Goal: Answer question/provide support

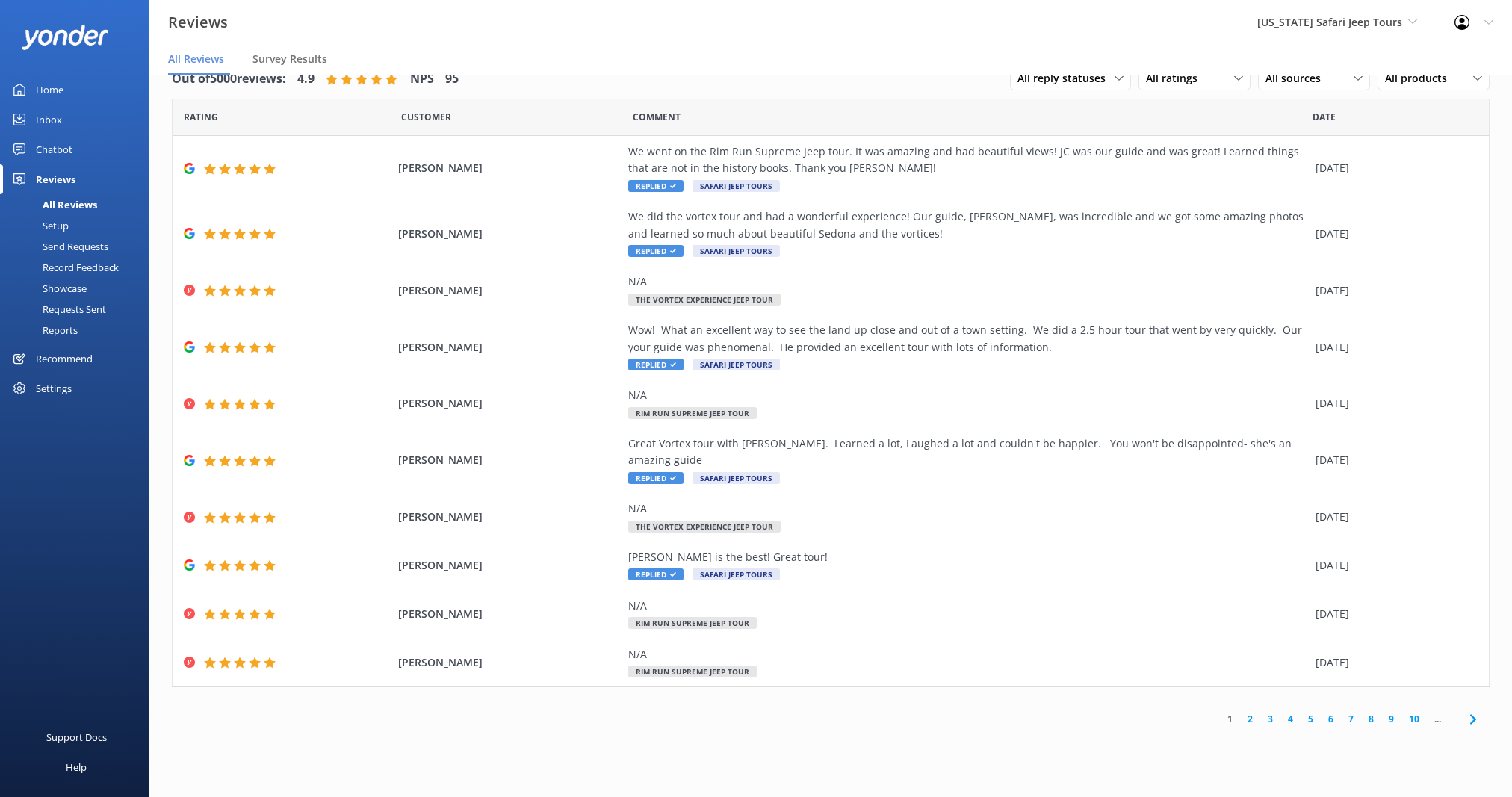
scroll to position [30, 0]
click at [1352, 21] on span "[US_STATE] Safari Jeep Tours" at bounding box center [1329, 22] width 145 height 14
click at [1310, 71] on link "[GEOGRAPHIC_DATA]" at bounding box center [1313, 63] width 150 height 36
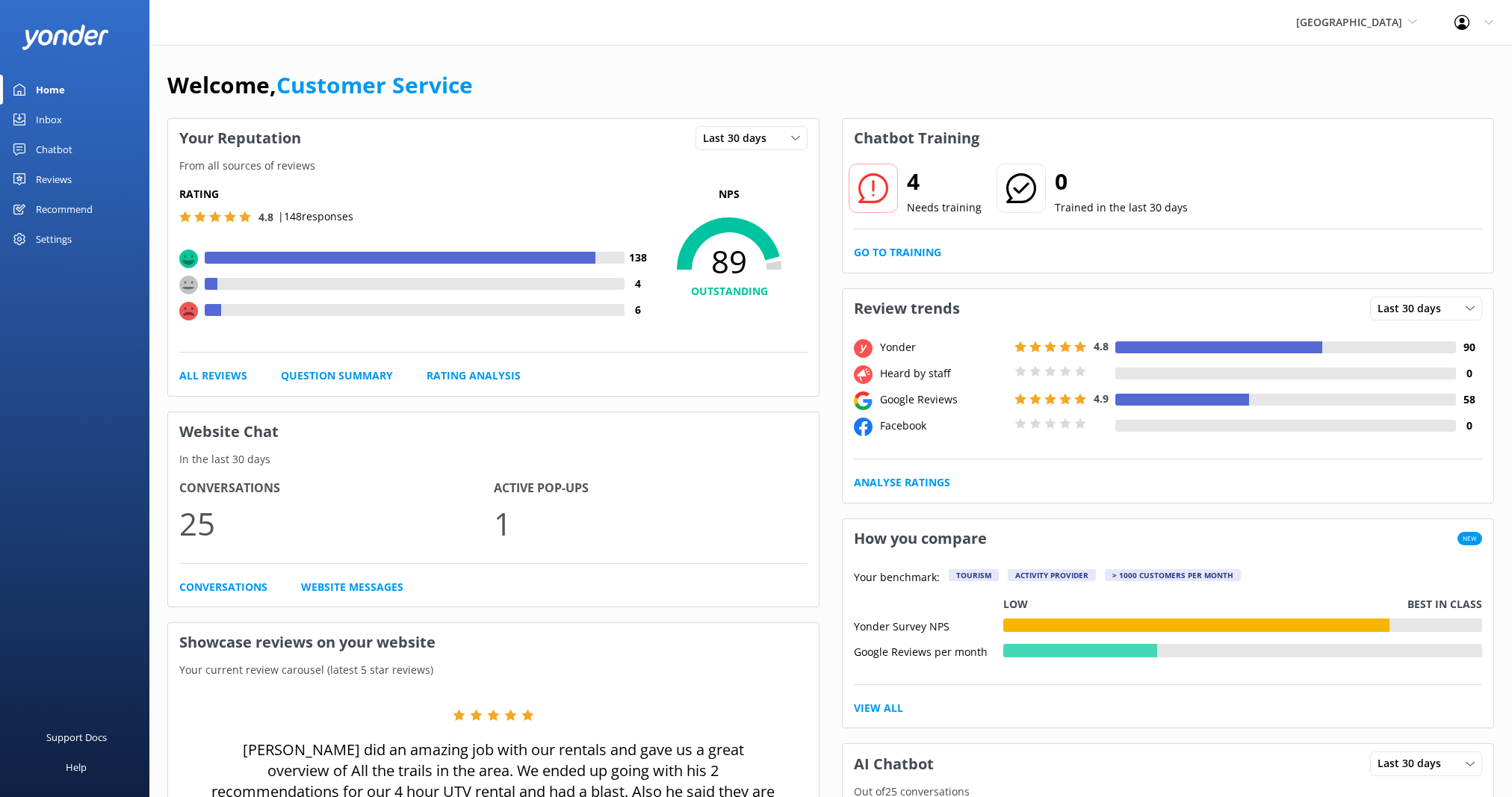
click at [54, 117] on div "Inbox" at bounding box center [49, 120] width 26 height 30
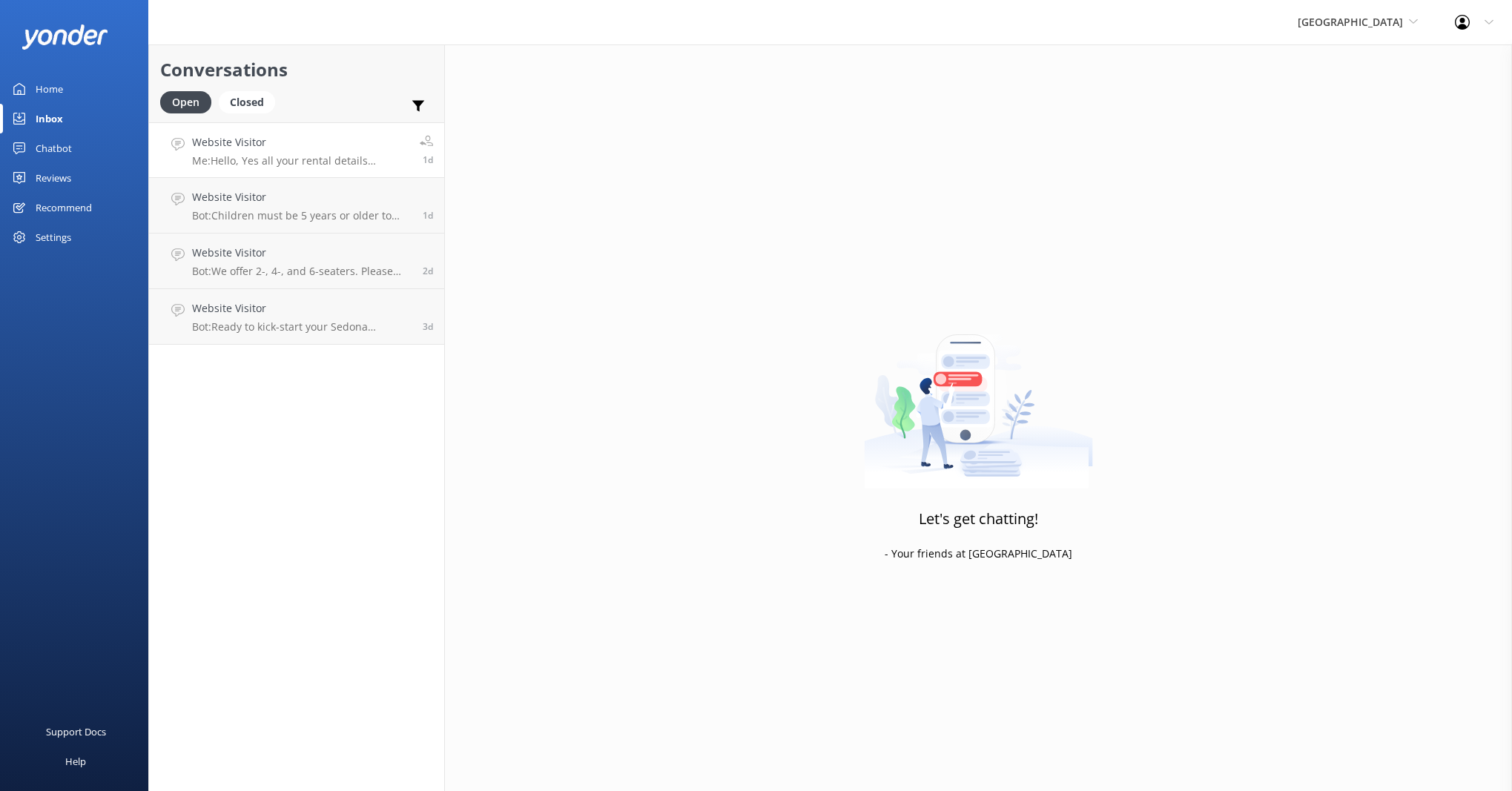
click at [248, 147] on h4 "Website Visitor" at bounding box center [300, 143] width 217 height 17
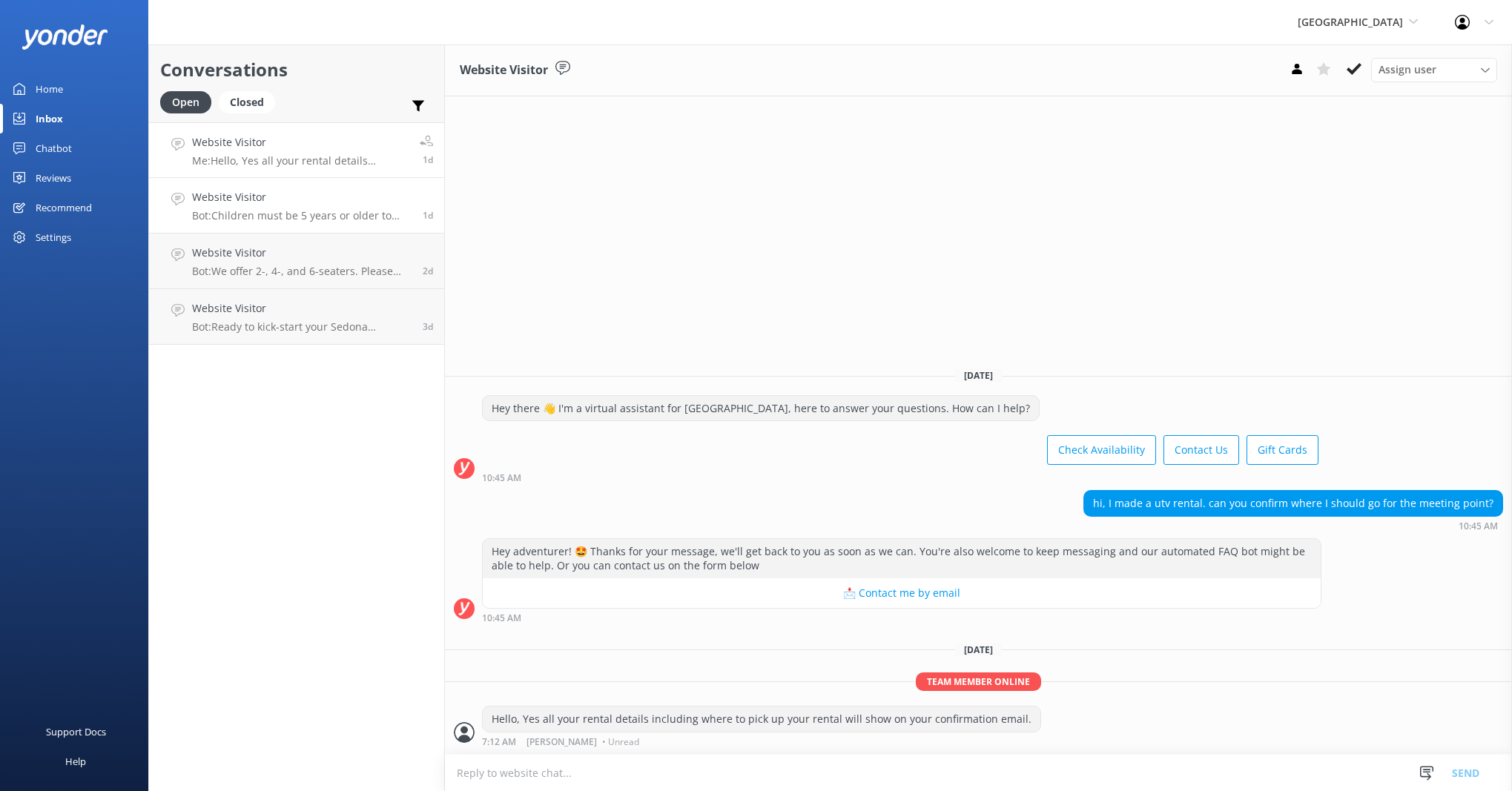
click at [266, 208] on div "Website Visitor Bot: Children must be 5 years or older to ride in the vehicle." at bounding box center [302, 205] width 219 height 32
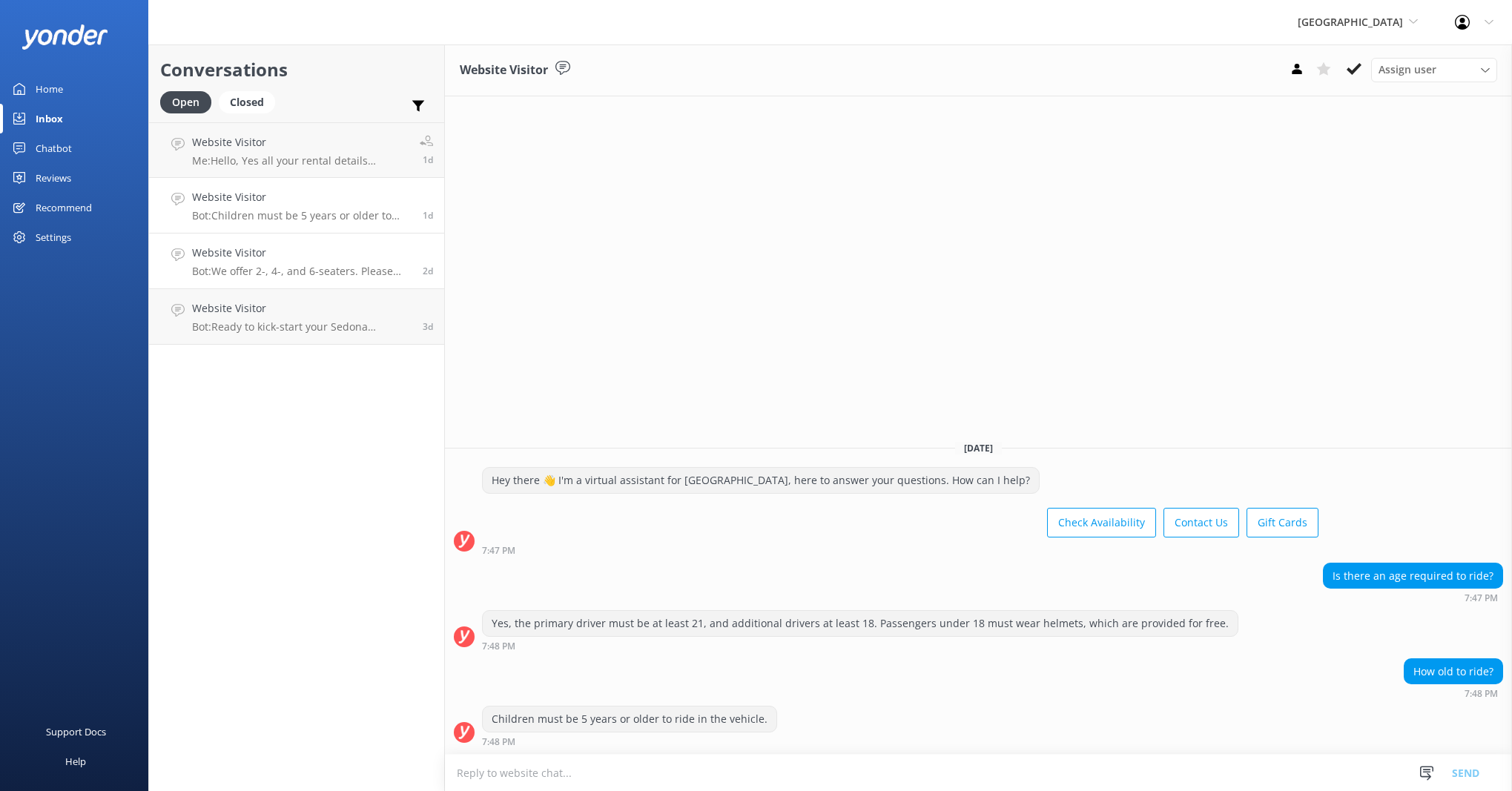
click at [260, 261] on div "Website Visitor Bot: We offer 2-, 4-, and 6-seaters. Please visit our website f…" at bounding box center [302, 261] width 219 height 32
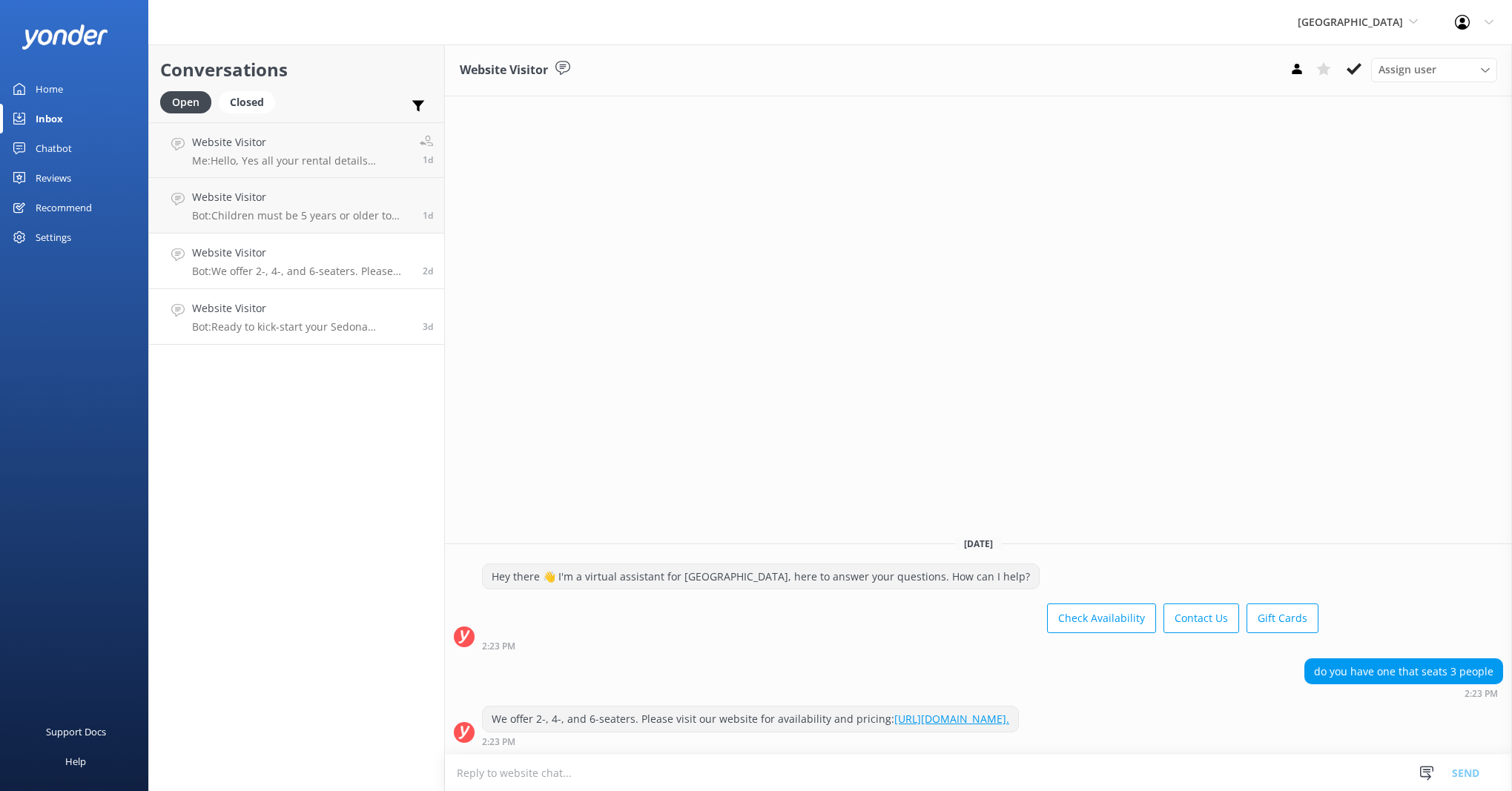
click at [255, 322] on p "Bot: Ready to kick-start your Sedona adventure? Book your self-guided UTV renta…" at bounding box center [302, 327] width 219 height 13
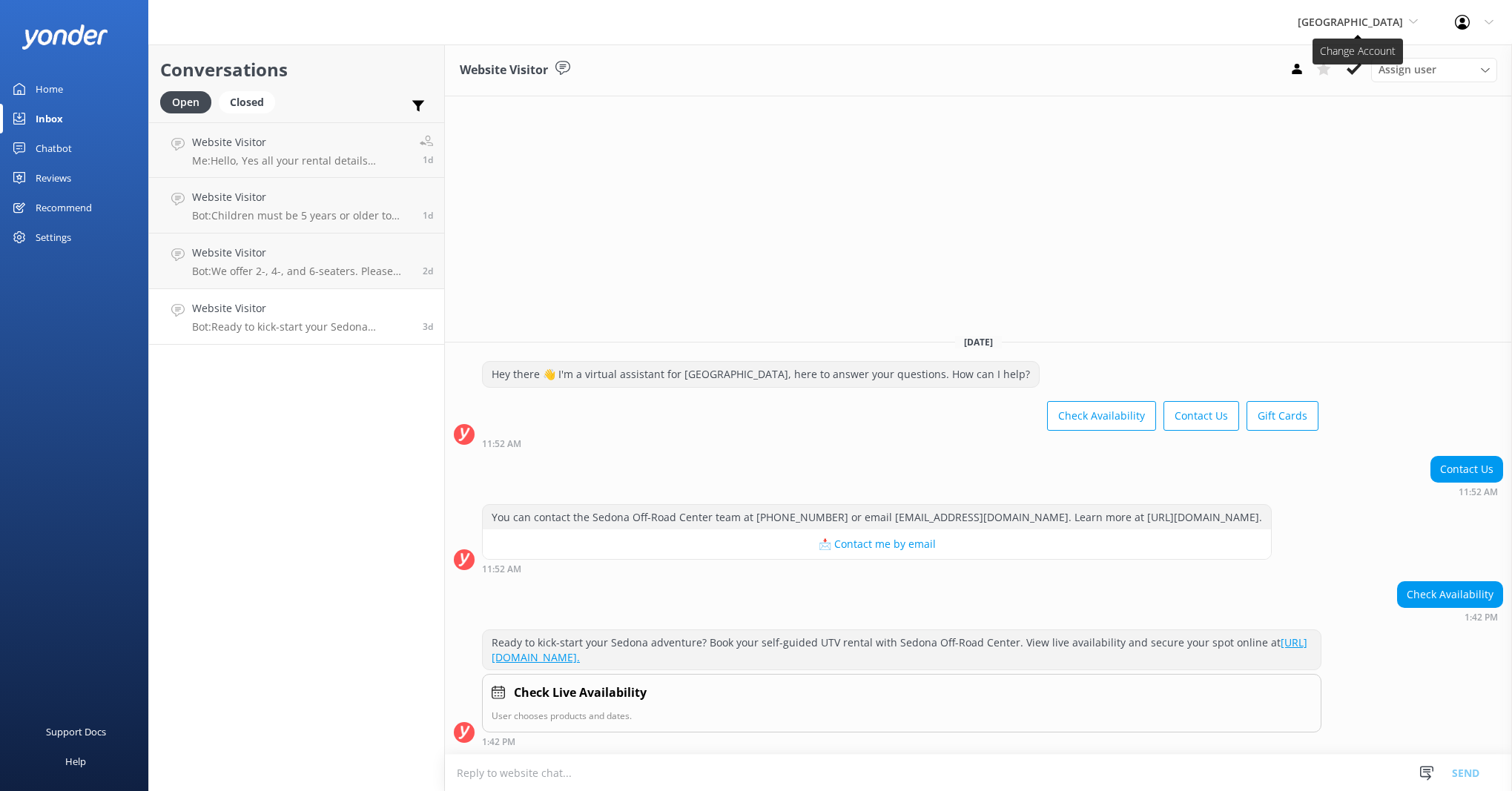
click at [1333, 23] on span "[GEOGRAPHIC_DATA]" at bounding box center [1350, 22] width 106 height 14
click at [1298, 132] on link "[US_STATE] ATV Adventures" at bounding box center [1353, 133] width 149 height 36
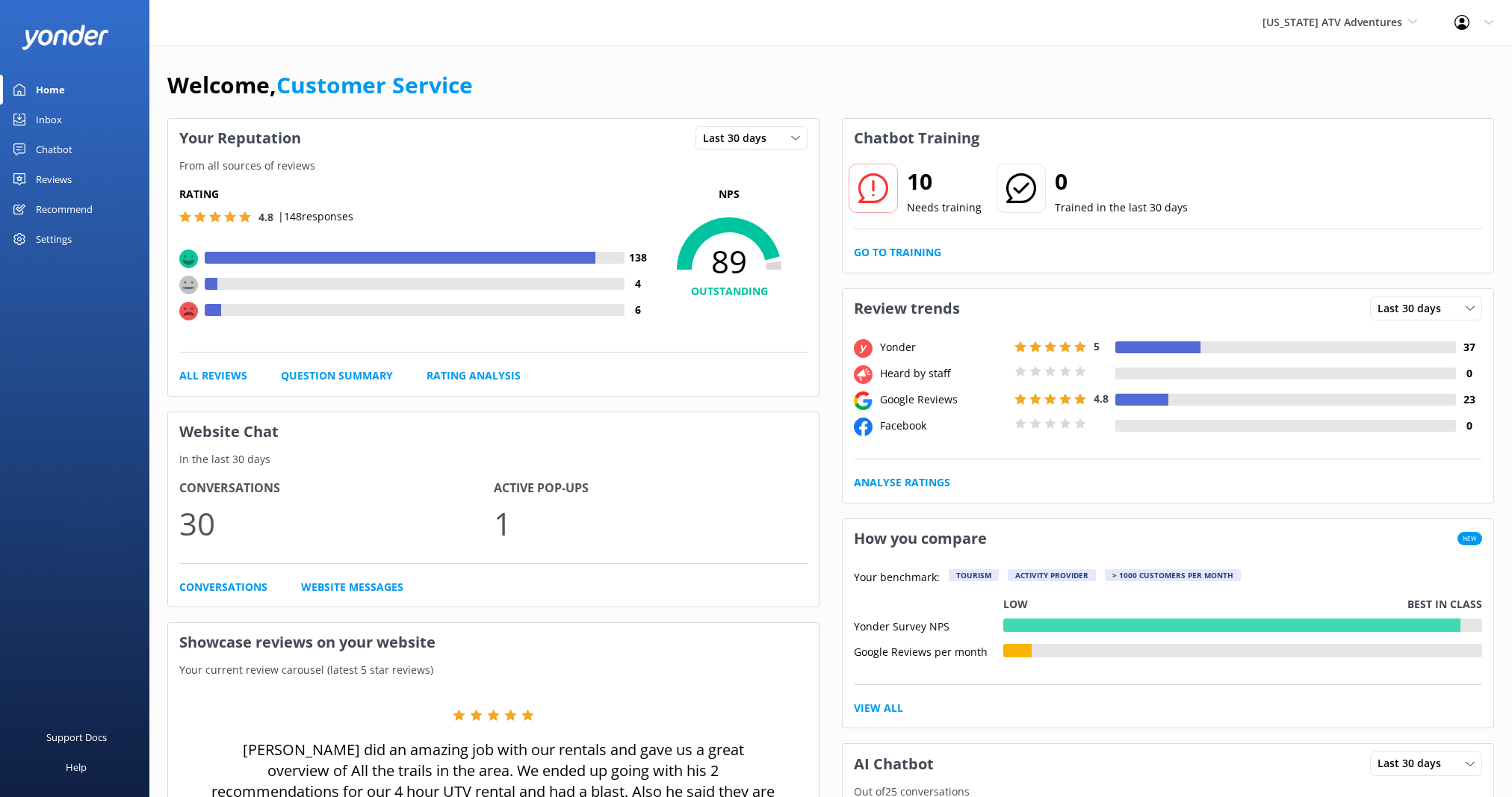
drag, startPoint x: 59, startPoint y: 183, endPoint x: 67, endPoint y: 184, distance: 8.1
click at [59, 183] on div "Reviews" at bounding box center [54, 179] width 36 height 30
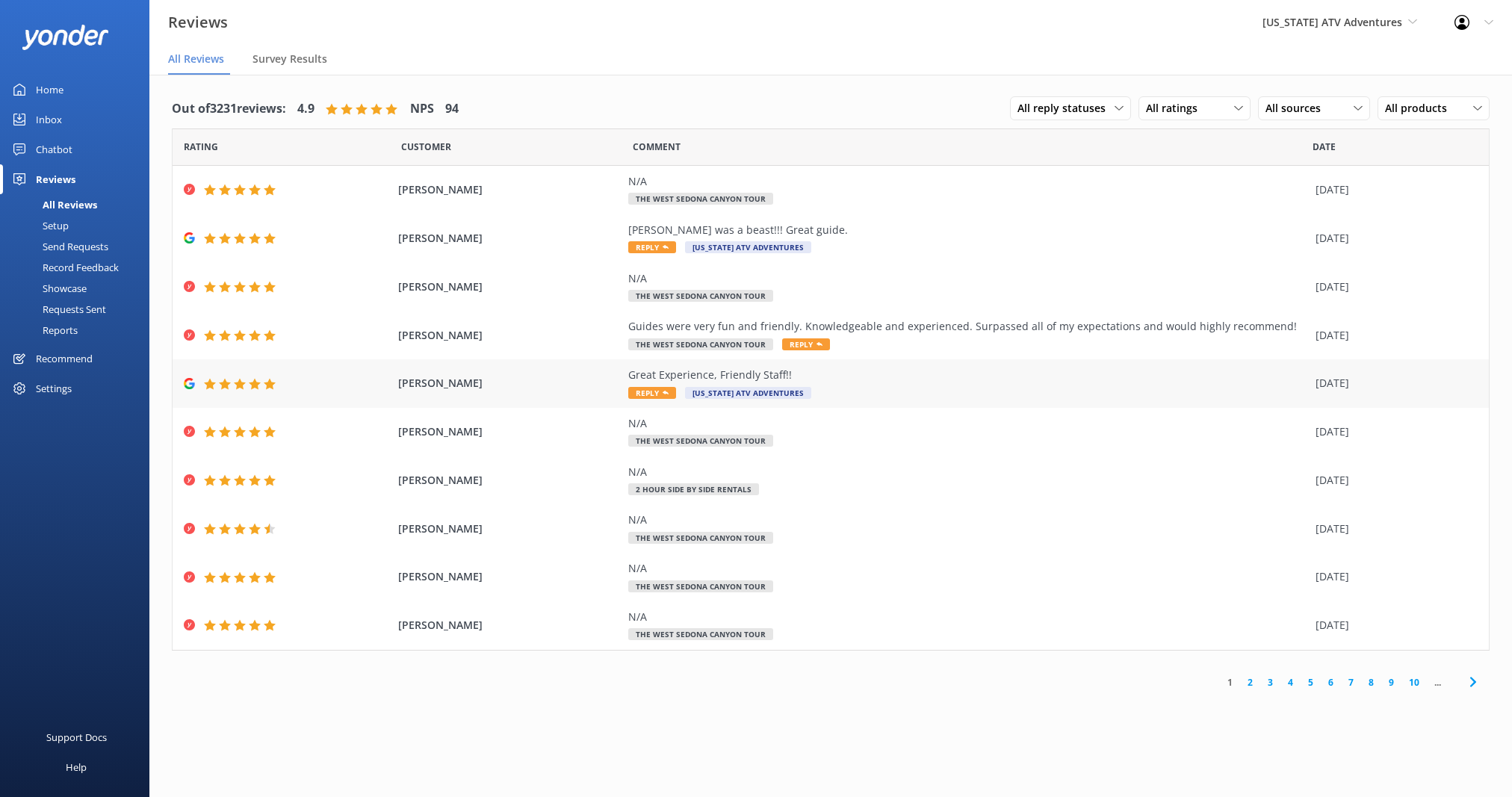
click at [900, 387] on div "Great Experience, Friendly Staff!! Reply [US_STATE] ATV Adventures" at bounding box center [968, 383] width 679 height 33
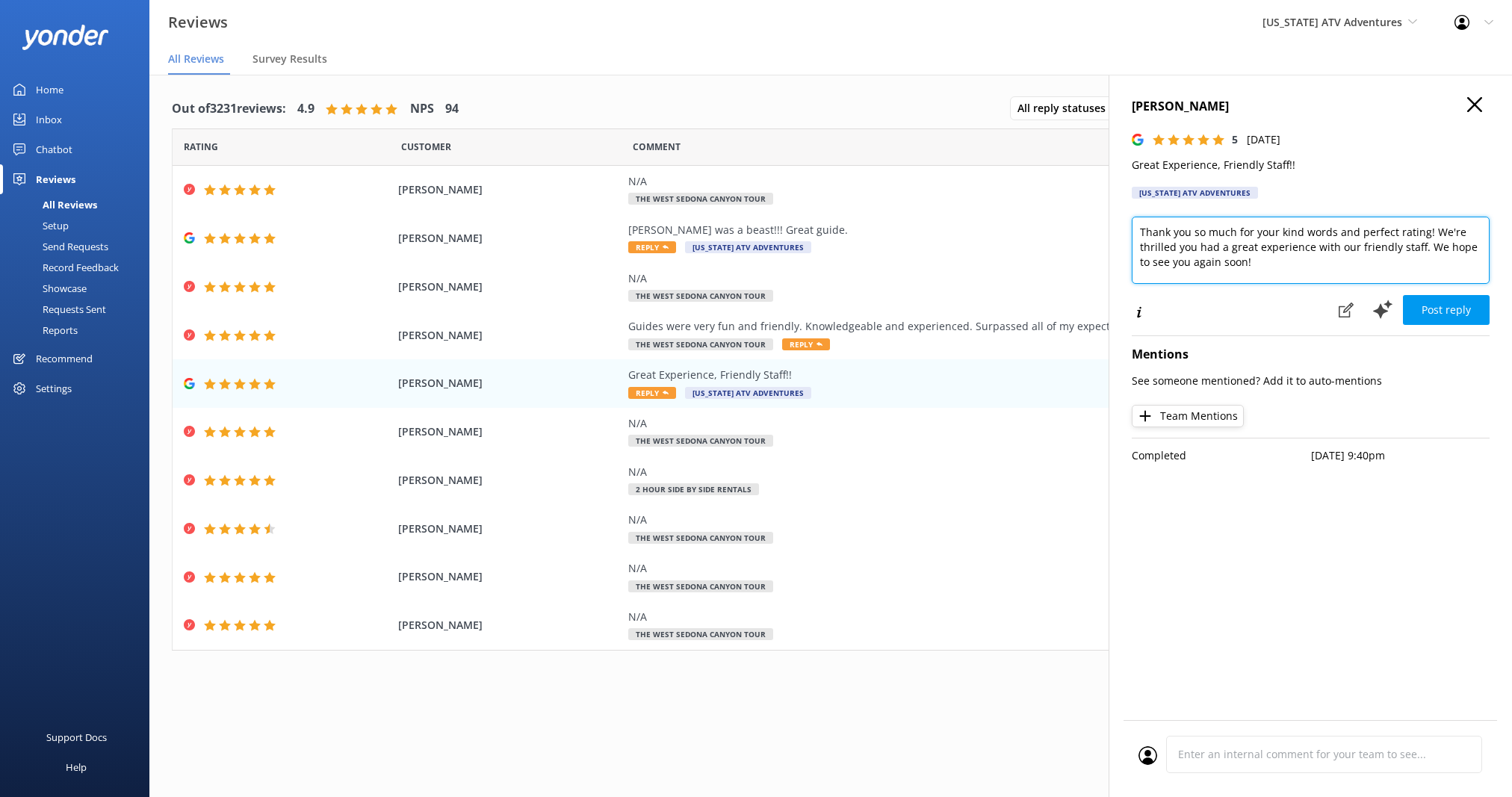
click at [1300, 265] on textarea "Thank you so much for your kind words and perfect rating! We're thrilled you ha…" at bounding box center [1310, 250] width 358 height 67
type textarea "Thank you so much for your kind words and perfect rating! We're thrilled you ha…"
click at [1472, 302] on button "Post reply" at bounding box center [1446, 311] width 87 height 30
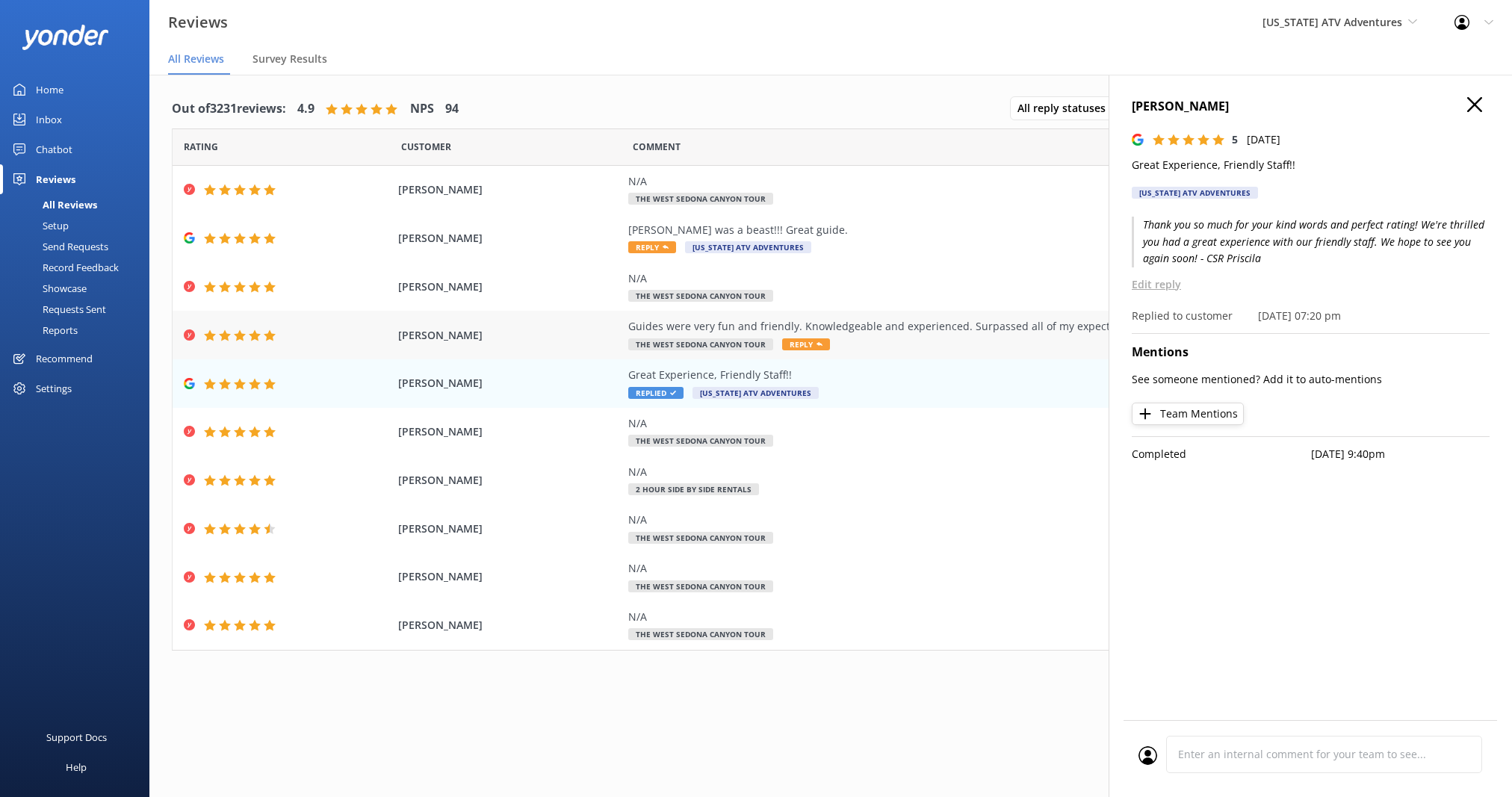
click at [894, 352] on div "Guides were very fun and friendly. Knowledgeable and experienced. Surpassed all…" at bounding box center [968, 335] width 679 height 33
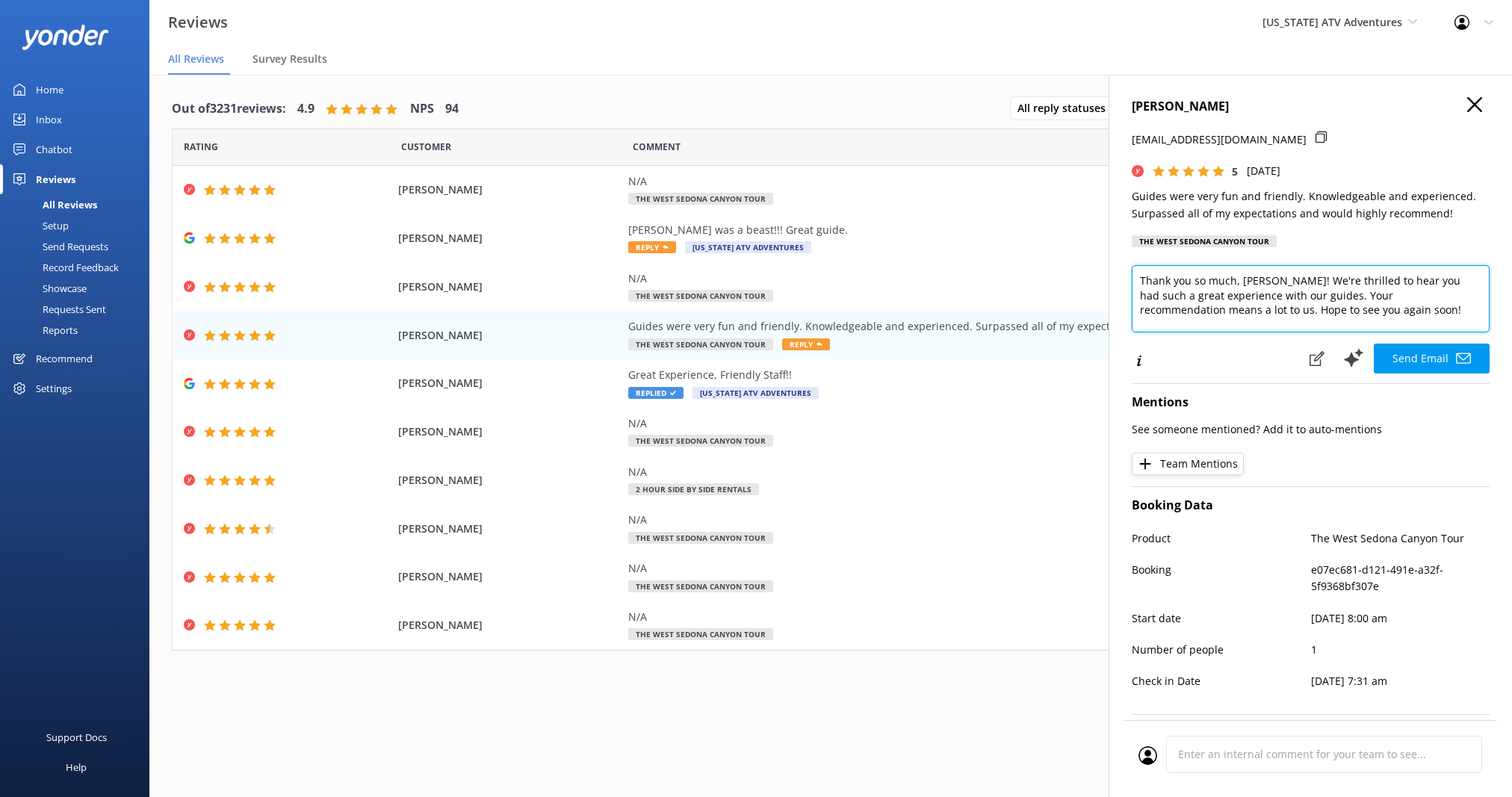
click at [1304, 306] on textarea "Thank you so much, [PERSON_NAME]! We're thrilled to hear you had such a great e…" at bounding box center [1310, 299] width 358 height 67
type textarea "Thank you so much, [PERSON_NAME]! We're thrilled to hear you had such a great e…"
click at [1442, 364] on button "Send Email" at bounding box center [1431, 359] width 115 height 30
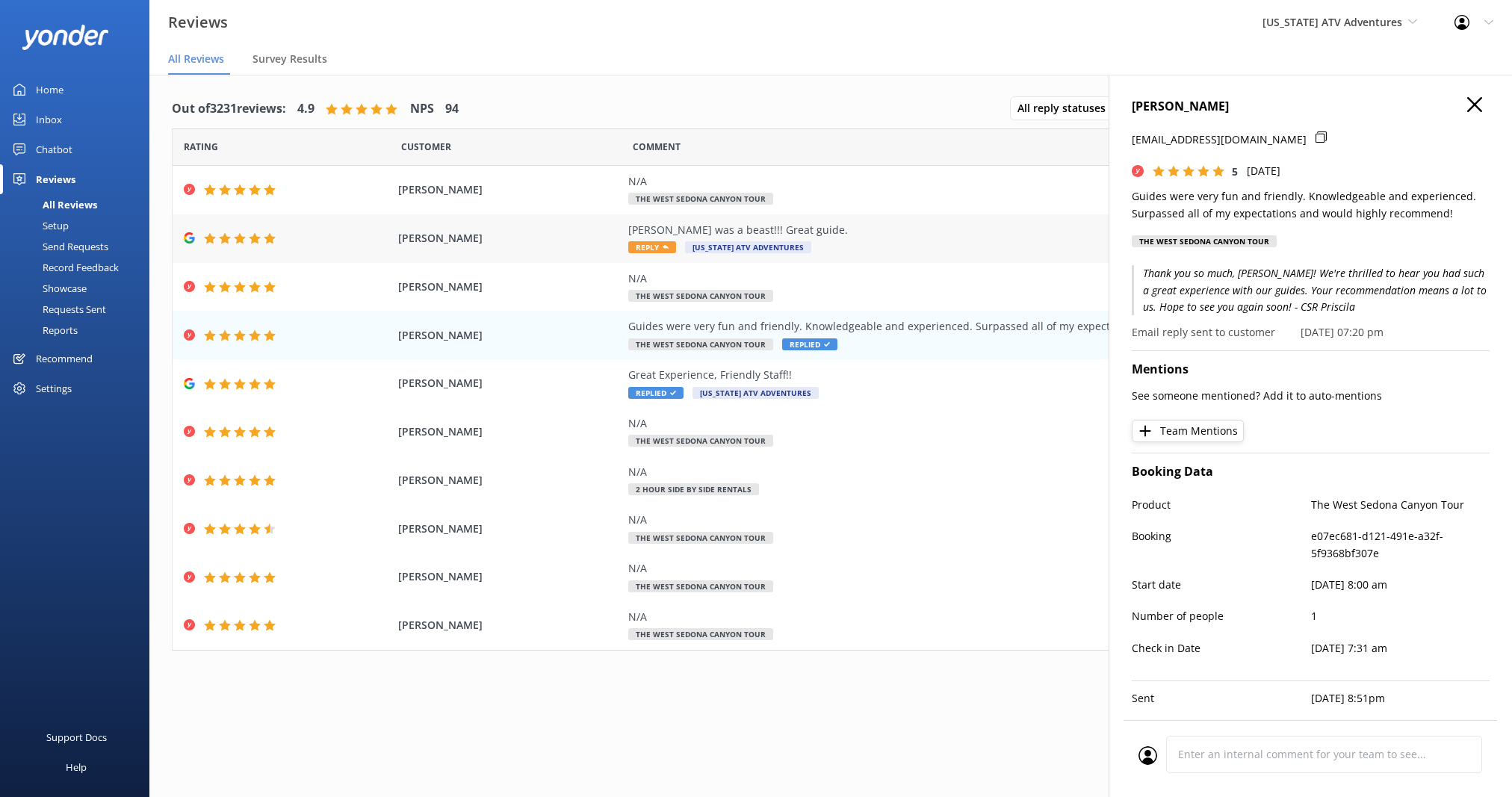
click at [875, 234] on div "[PERSON_NAME] was a beast!!! Great guide." at bounding box center [968, 230] width 679 height 17
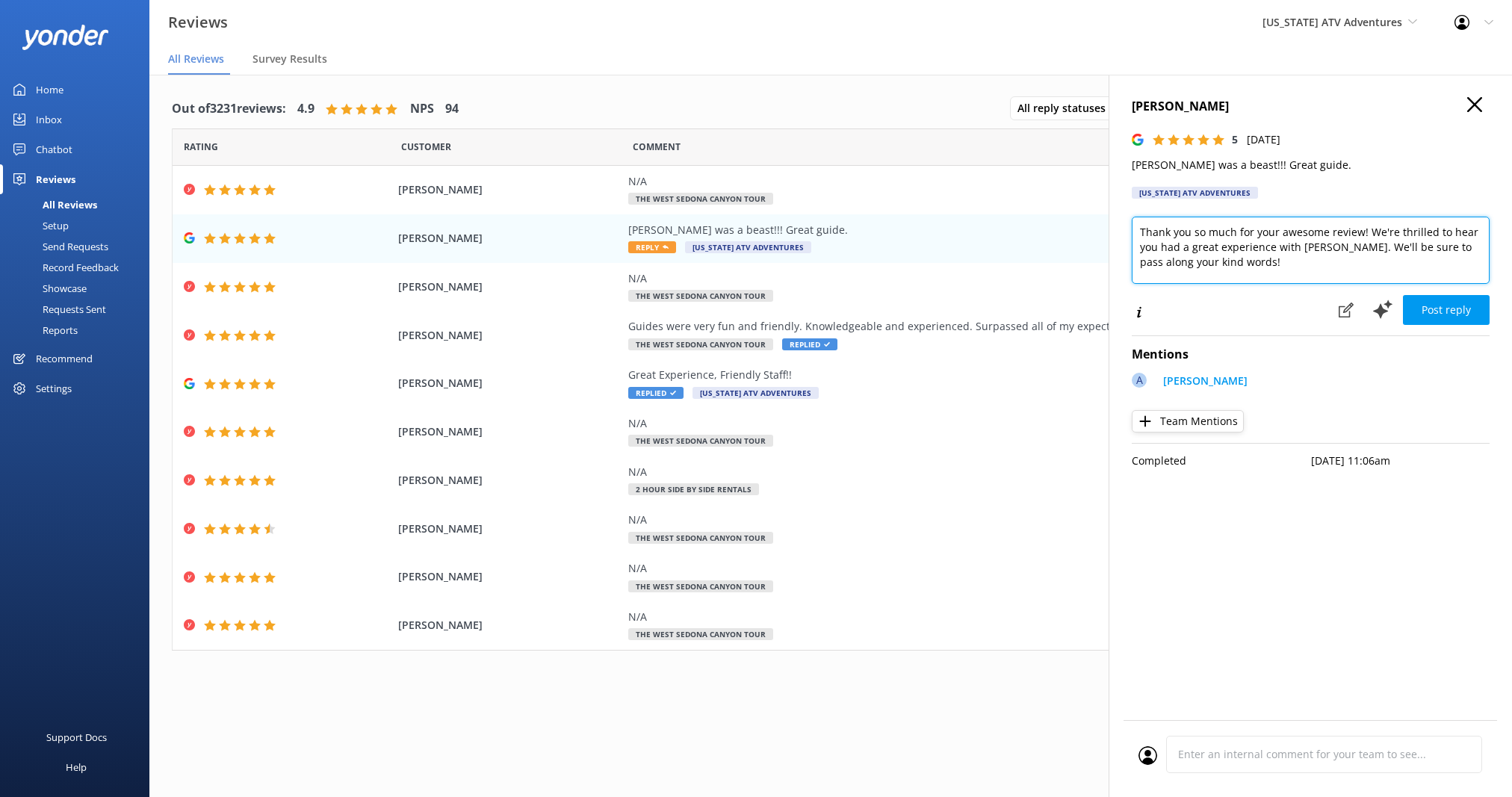
click at [1249, 266] on textarea "Thank you so much for your awesome review! We're thrilled to hear you had a gre…" at bounding box center [1310, 250] width 358 height 67
type textarea "Thank you so much for your awesome review! We're thrilled to hear you had a gre…"
click at [1420, 308] on button "Post reply" at bounding box center [1446, 311] width 87 height 30
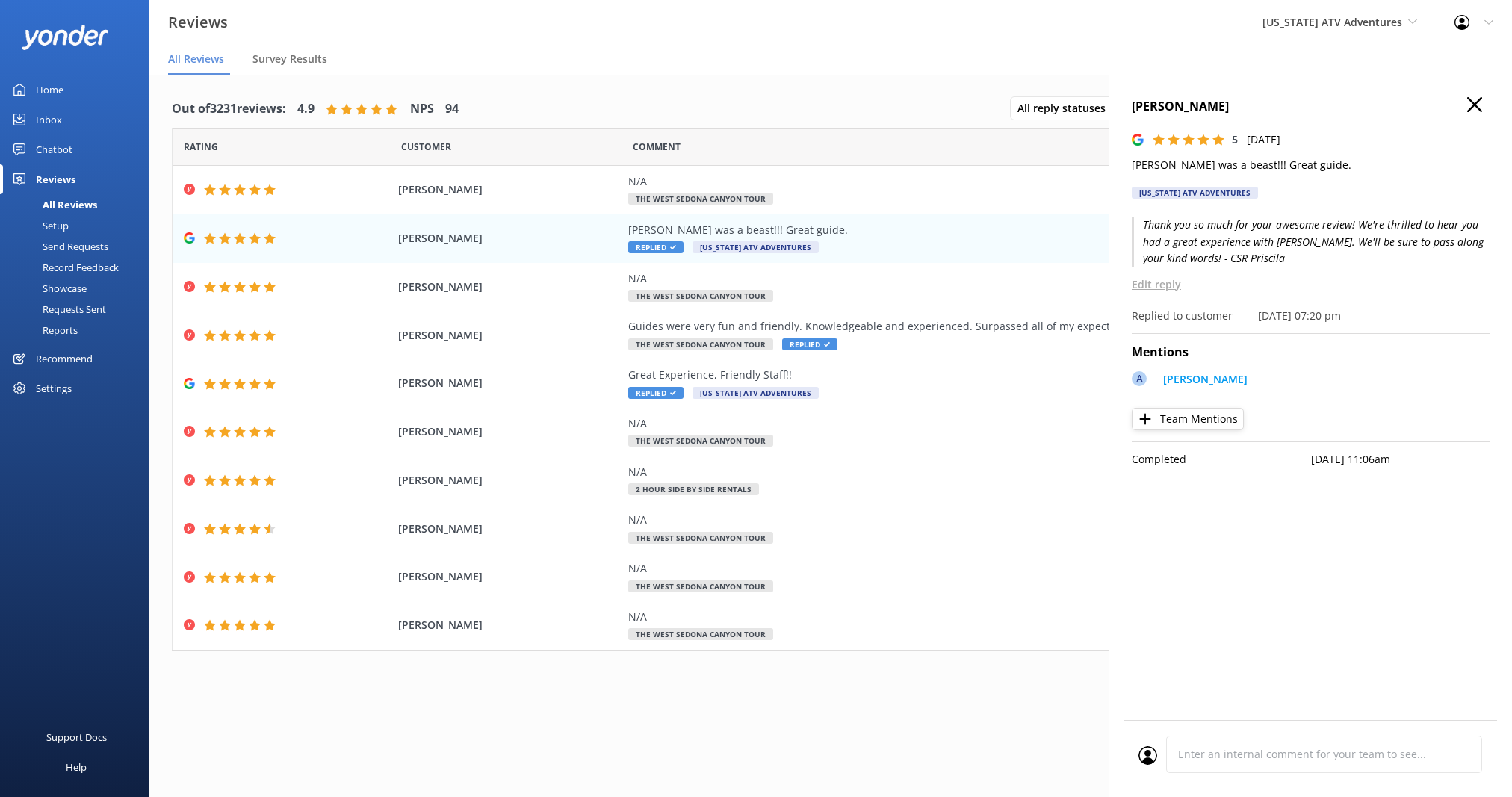
click at [1478, 99] on icon at bounding box center [1474, 105] width 15 height 15
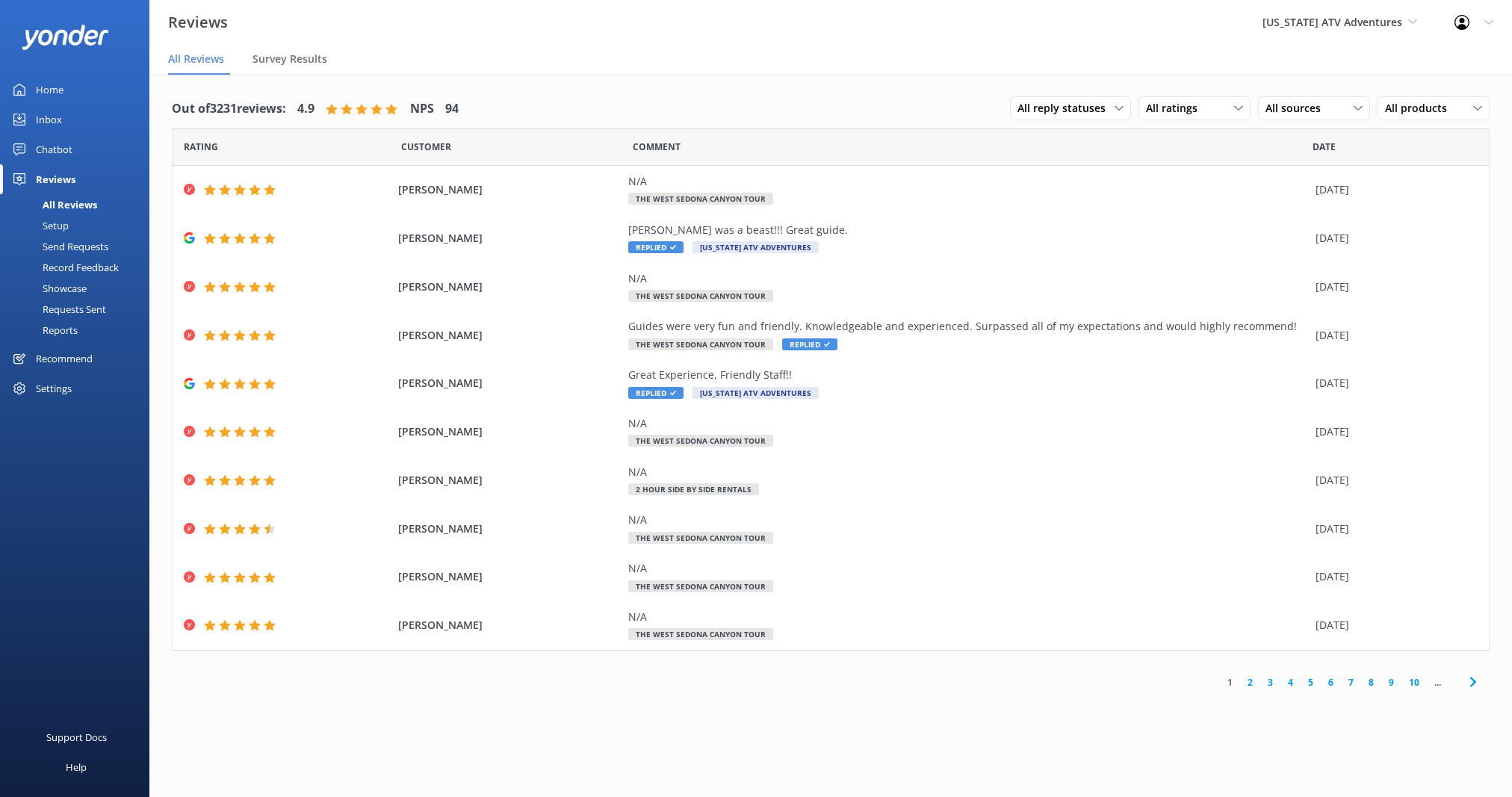
click at [46, 121] on div "Inbox" at bounding box center [49, 120] width 26 height 30
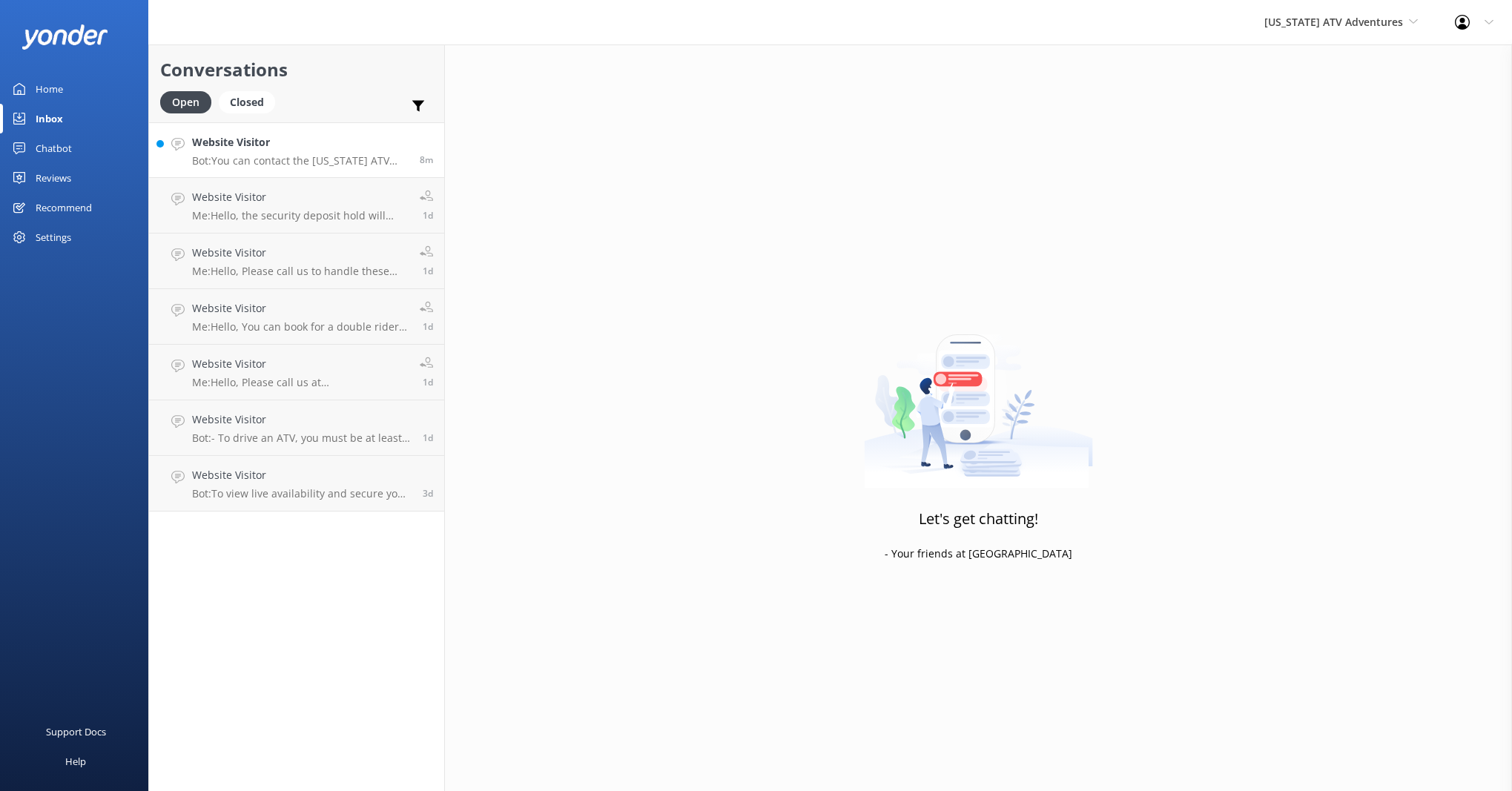
click at [292, 160] on p "Bot: You can contact the [US_STATE] ATV Adventures team at [PHONE_NUMBER], or e…" at bounding box center [300, 161] width 217 height 13
